Goal: Information Seeking & Learning: Find specific fact

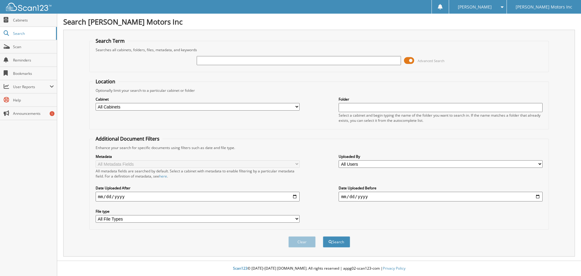
click at [205, 62] on input "text" at bounding box center [299, 60] width 204 height 9
type input "2529855"
click at [323, 236] on button "Search" at bounding box center [336, 241] width 27 height 11
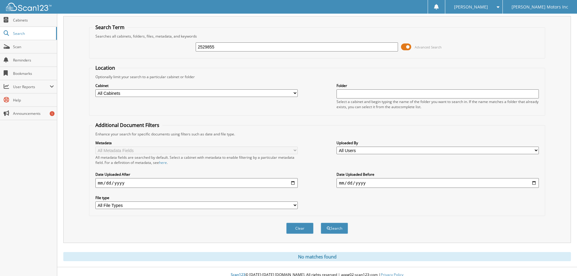
scroll to position [20, 0]
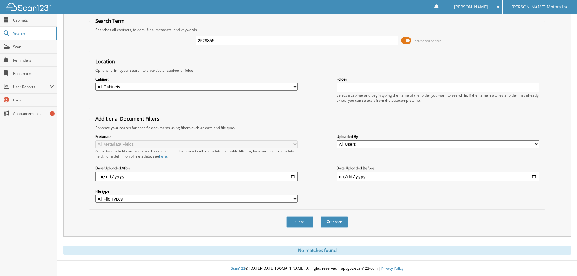
click at [205, 40] on input "2529855" at bounding box center [297, 40] width 202 height 9
click at [206, 41] on input "2529855" at bounding box center [297, 40] width 202 height 9
type input "2329855"
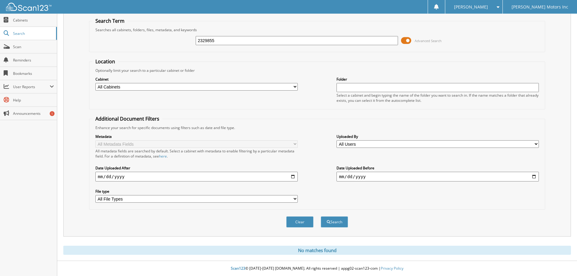
click at [321, 216] on button "Search" at bounding box center [334, 221] width 27 height 11
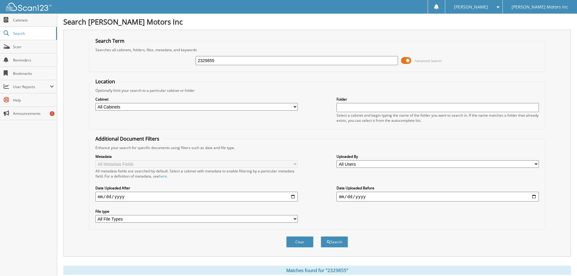
scroll to position [91, 0]
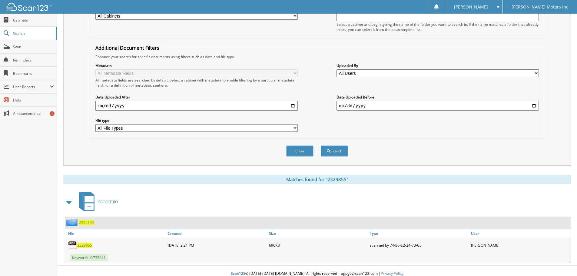
click at [84, 246] on span "2329855" at bounding box center [84, 244] width 15 height 5
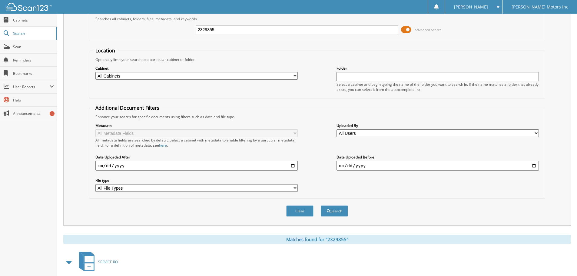
scroll to position [0, 0]
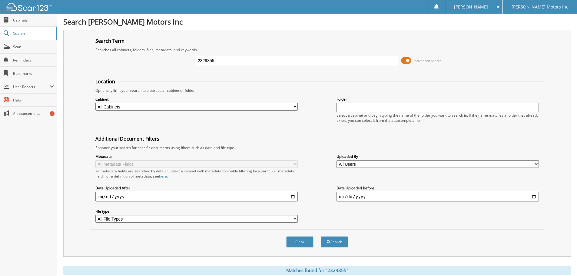
click at [208, 61] on input "2329855" at bounding box center [297, 60] width 202 height 9
click at [209, 61] on input "2329855" at bounding box center [297, 60] width 202 height 9
type input "2226174"
click at [321, 236] on button "Search" at bounding box center [334, 241] width 27 height 11
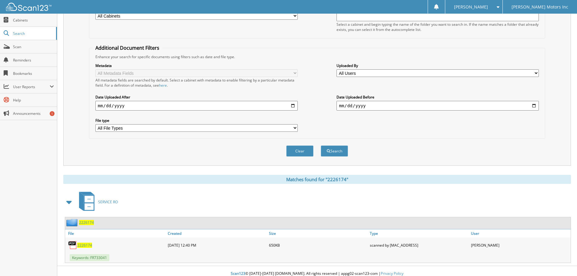
scroll to position [96, 0]
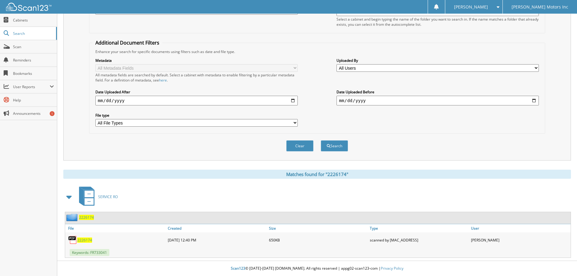
click at [82, 239] on span "2226174" at bounding box center [84, 239] width 15 height 5
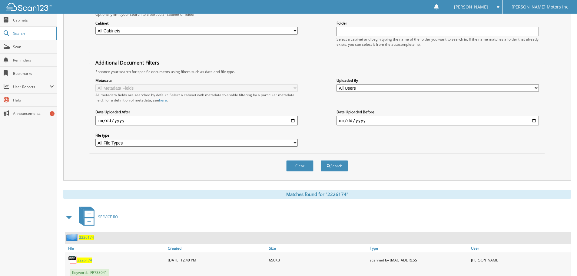
scroll to position [0, 0]
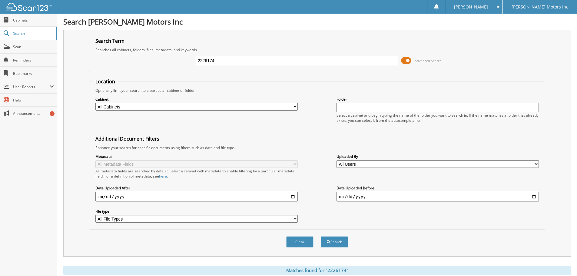
click at [204, 61] on input "2226174" at bounding box center [297, 60] width 202 height 9
type input "2225047"
click at [321, 236] on button "Search" at bounding box center [334, 241] width 27 height 11
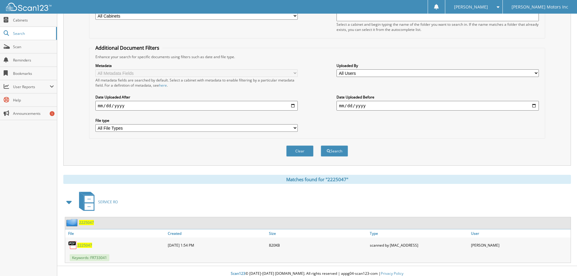
click at [83, 247] on span "2225047" at bounding box center [84, 244] width 15 height 5
